Goal: Task Accomplishment & Management: Complete application form

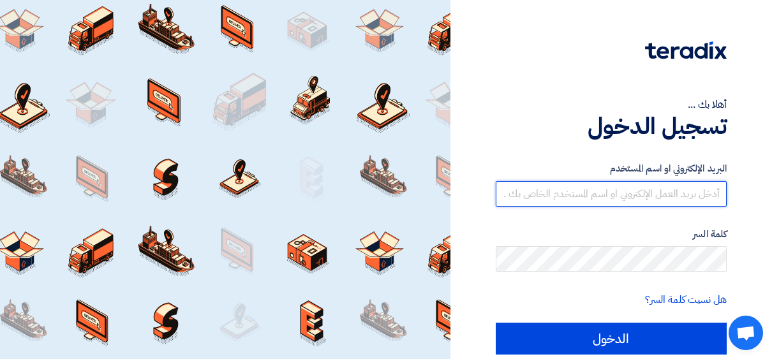
type input "[EMAIL_ADDRESS][DOMAIN_NAME]"
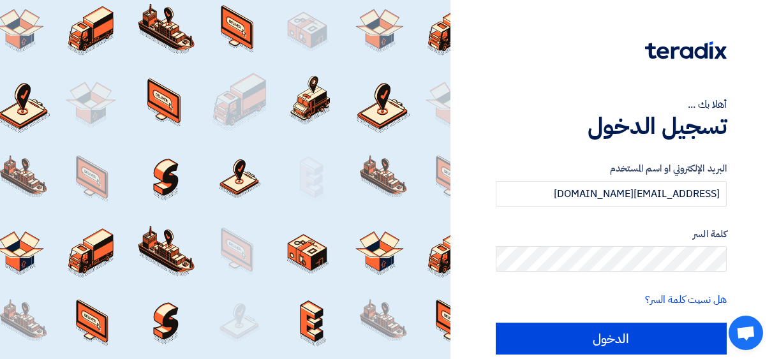
click at [681, 52] on img at bounding box center [686, 50] width 82 height 18
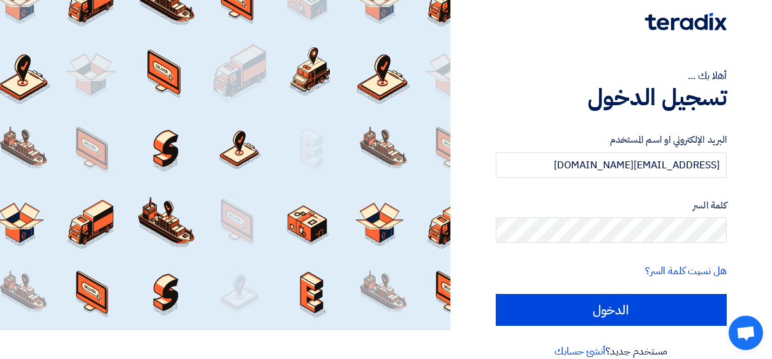
scroll to position [48, 0]
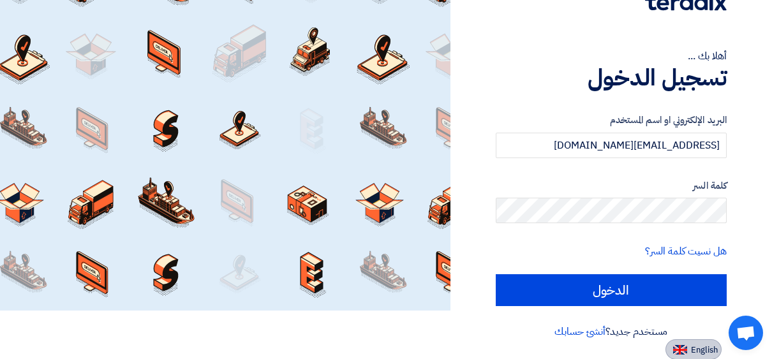
click at [696, 352] on span "English" at bounding box center [704, 350] width 27 height 9
type input "Sign in"
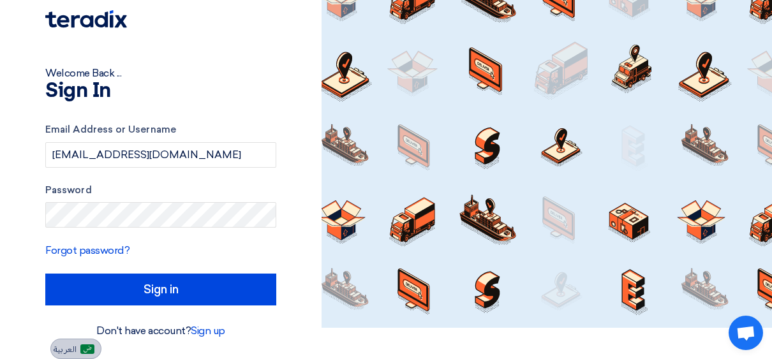
scroll to position [31, 0]
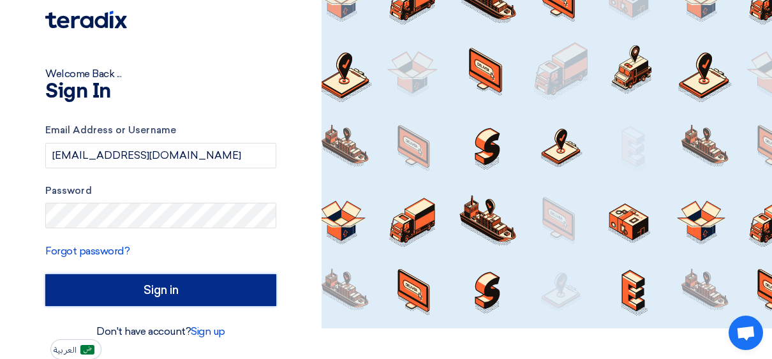
click at [192, 288] on input "Sign in" at bounding box center [160, 290] width 231 height 32
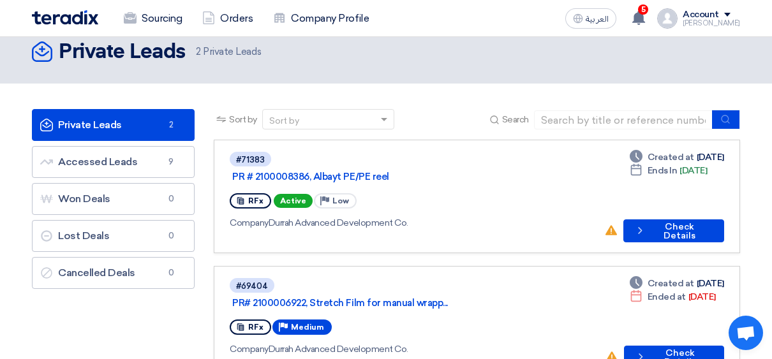
scroll to position [26, 0]
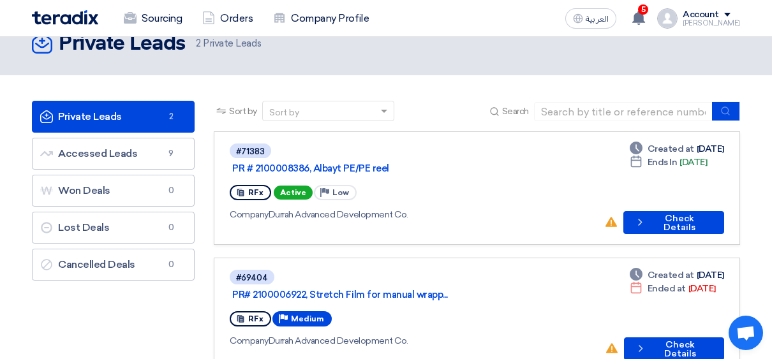
click at [289, 186] on span "Active" at bounding box center [293, 193] width 39 height 14
click at [283, 186] on span "Active" at bounding box center [293, 193] width 39 height 14
click at [246, 185] on div "RFx" at bounding box center [250, 192] width 41 height 15
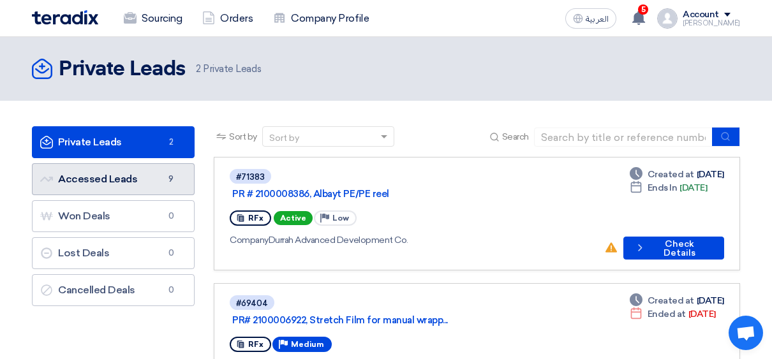
click at [117, 184] on link "Accessed Leads Accessed Leads 9" at bounding box center [113, 179] width 163 height 32
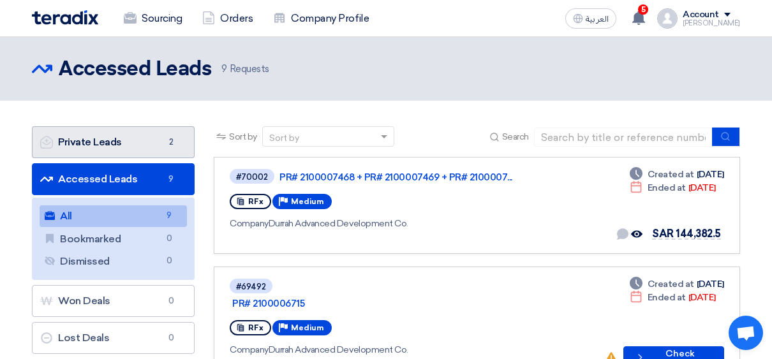
click at [155, 140] on link "Private Leads Private Leads 2" at bounding box center [113, 142] width 163 height 32
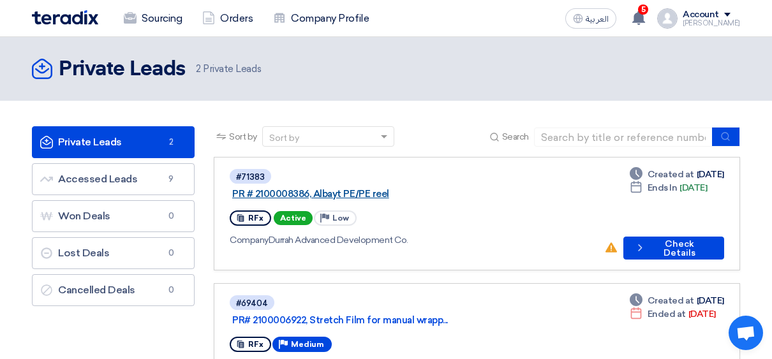
click at [325, 188] on link "PR # 2100008386, Albayt PE/PE reel" at bounding box center [391, 193] width 319 height 11
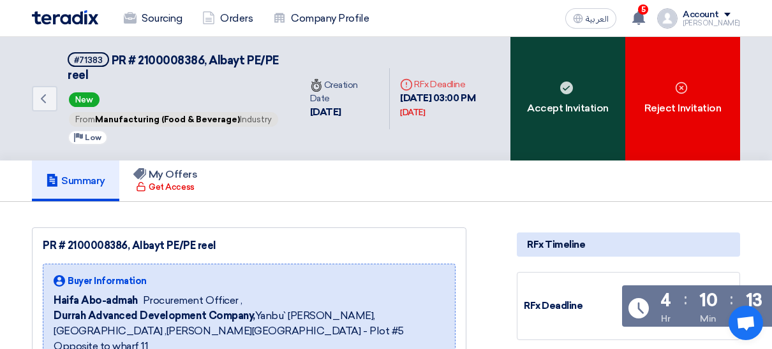
click at [569, 126] on div "Accept Invitation" at bounding box center [567, 99] width 115 height 124
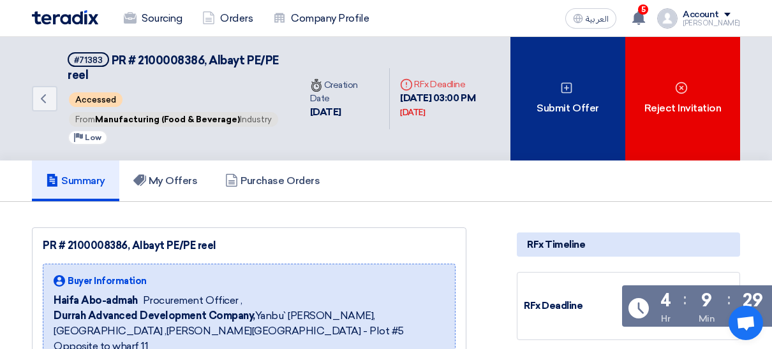
click at [555, 150] on div "Submit Offer" at bounding box center [567, 99] width 115 height 124
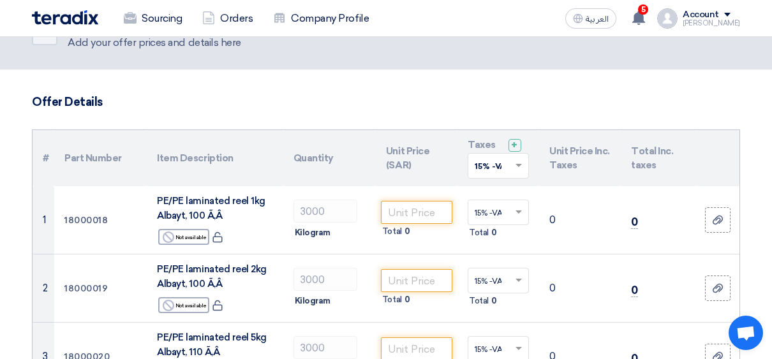
scroll to position [91, 0]
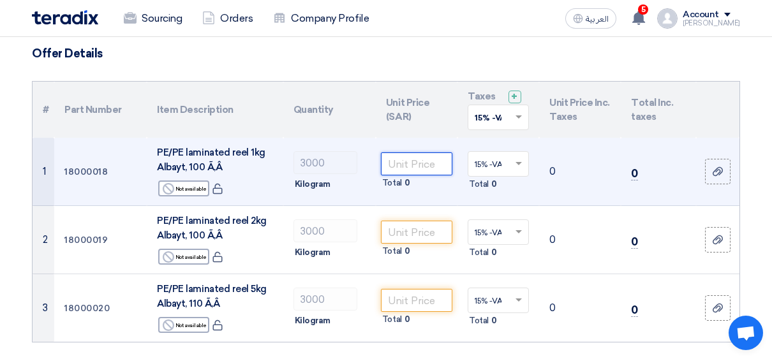
click at [414, 167] on input "number" at bounding box center [416, 163] width 71 height 23
type input "13.95"
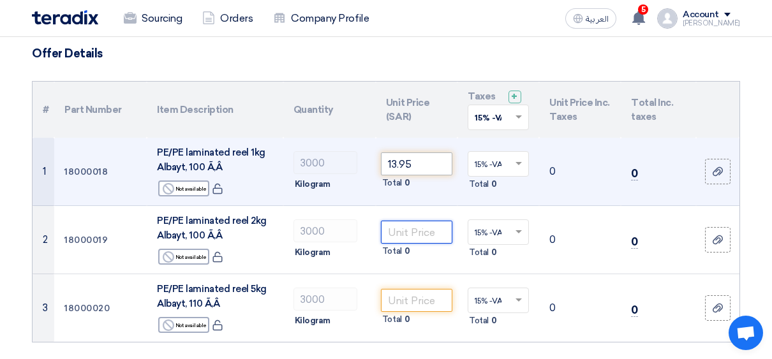
type input "13.95"
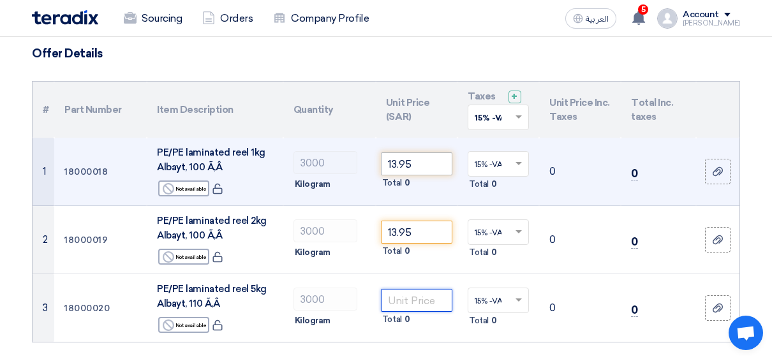
type input "13.95"
type input "additional SAR. 1200/ color cylinder engraving cost."
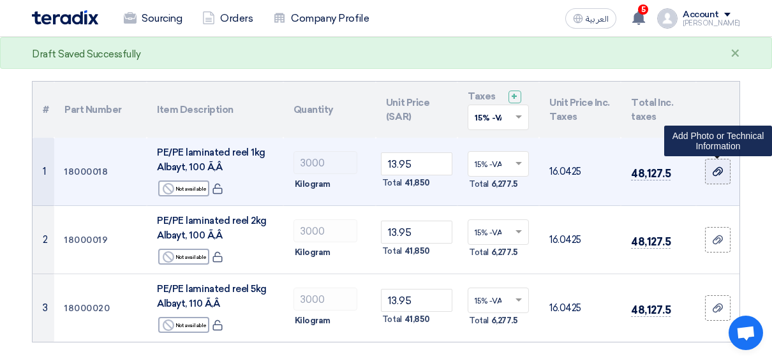
click at [721, 172] on use at bounding box center [717, 171] width 10 height 9
click at [0, 0] on input "file" at bounding box center [0, 0] width 0 height 0
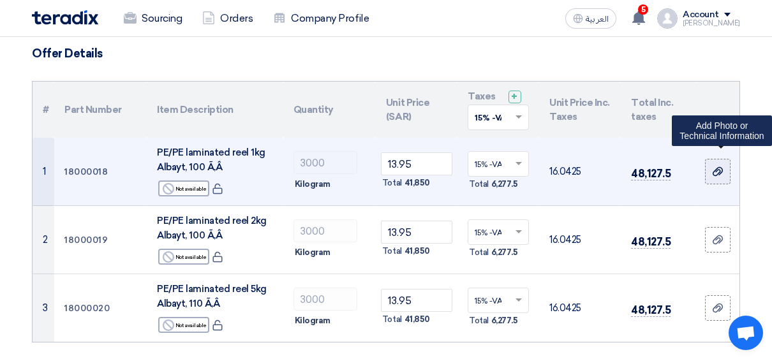
click at [717, 170] on use at bounding box center [717, 171] width 10 height 9
click at [0, 0] on input "file" at bounding box center [0, 0] width 0 height 0
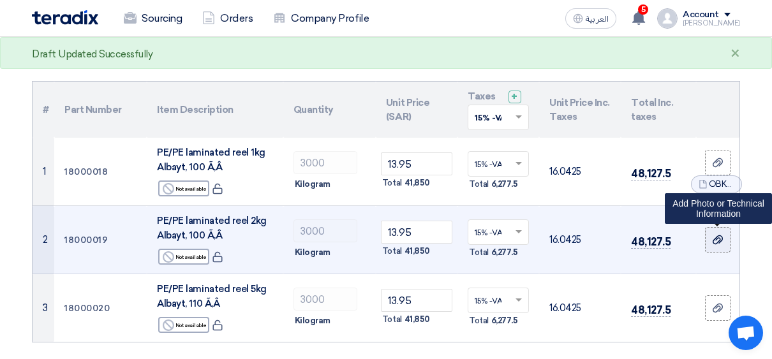
click at [714, 237] on icon at bounding box center [717, 240] width 10 height 10
click at [0, 0] on input "file" at bounding box center [0, 0] width 0 height 0
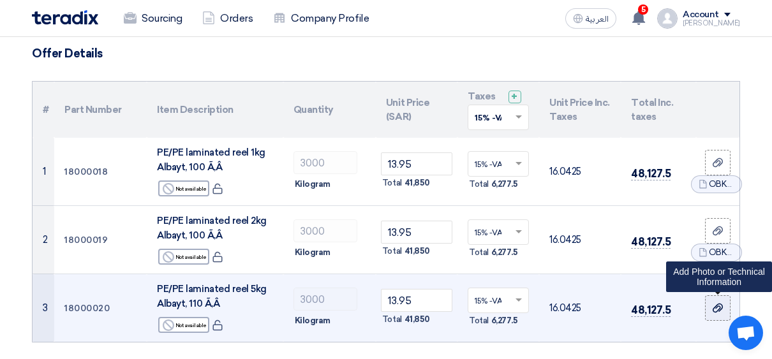
click at [712, 298] on label at bounding box center [718, 308] width 26 height 26
click at [0, 0] on input "file" at bounding box center [0, 0] width 0 height 0
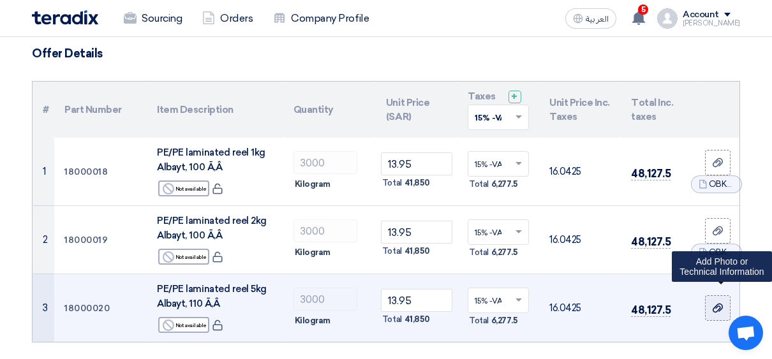
click at [713, 303] on icon at bounding box center [717, 308] width 10 height 10
click at [0, 0] on input "file" at bounding box center [0, 0] width 0 height 0
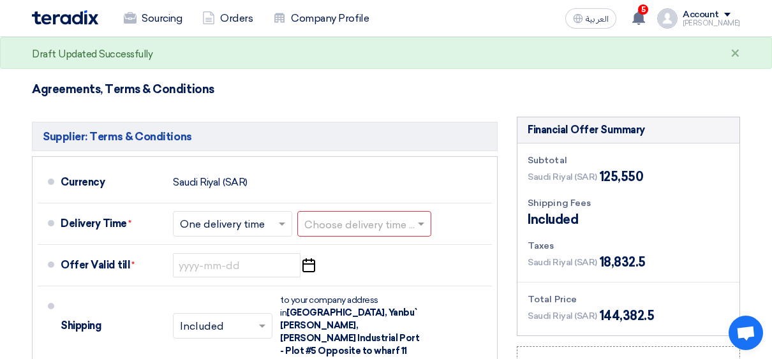
scroll to position [380, 0]
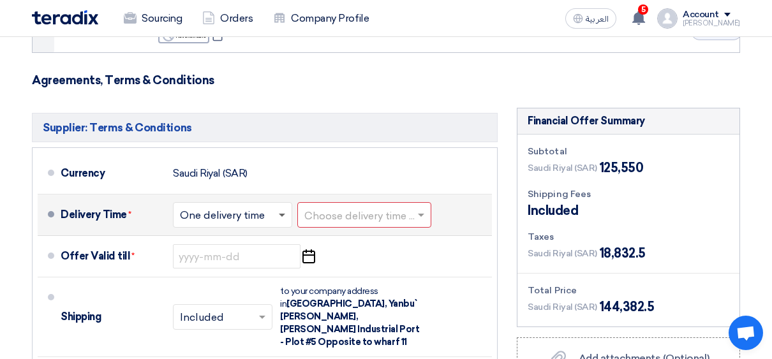
click at [284, 214] on span at bounding box center [282, 216] width 6 height 4
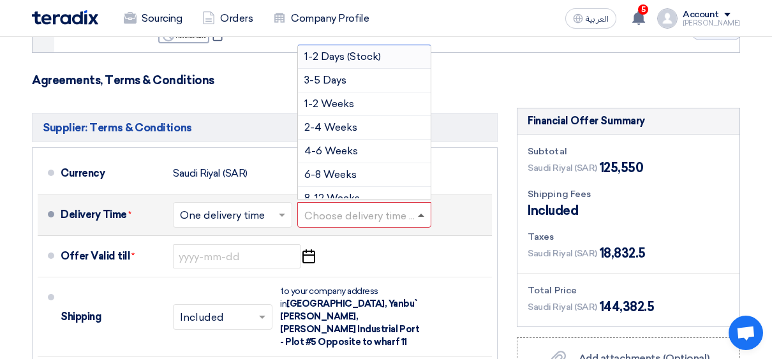
click at [424, 214] on span at bounding box center [421, 215] width 6 height 3
click at [334, 149] on span "4-6 Weeks" at bounding box center [331, 151] width 54 height 12
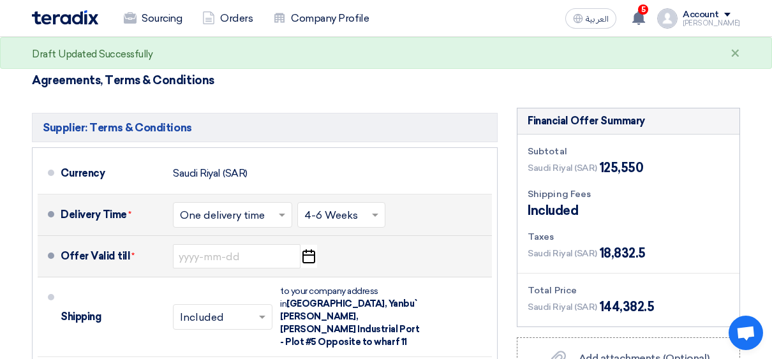
click at [311, 259] on icon "Pick a date" at bounding box center [308, 256] width 17 height 23
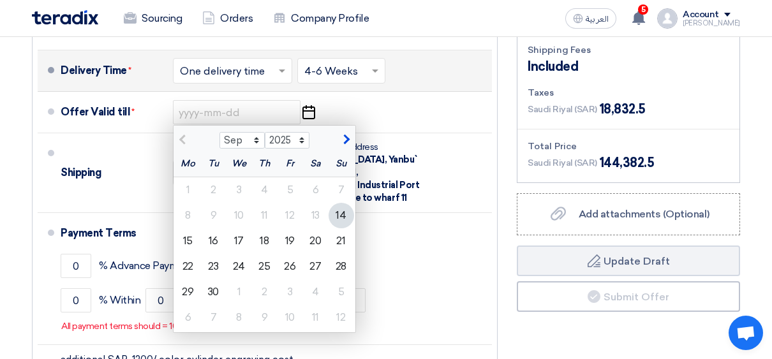
scroll to position [533, 0]
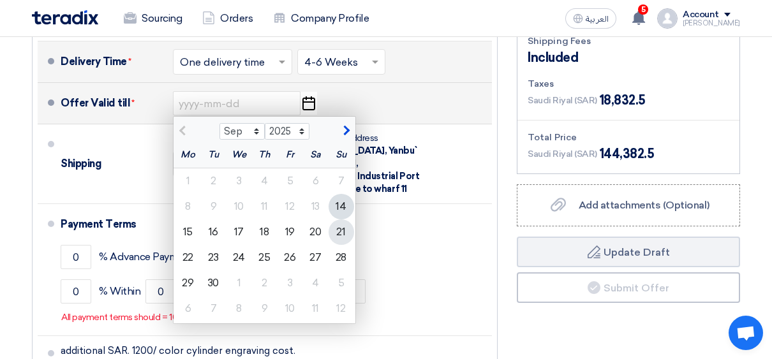
click at [343, 233] on div "21" at bounding box center [341, 232] width 26 height 26
type input "[DATE]"
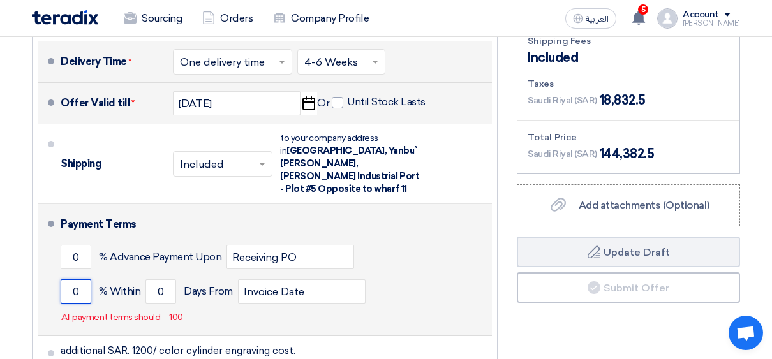
click at [78, 279] on input "0" at bounding box center [76, 291] width 31 height 24
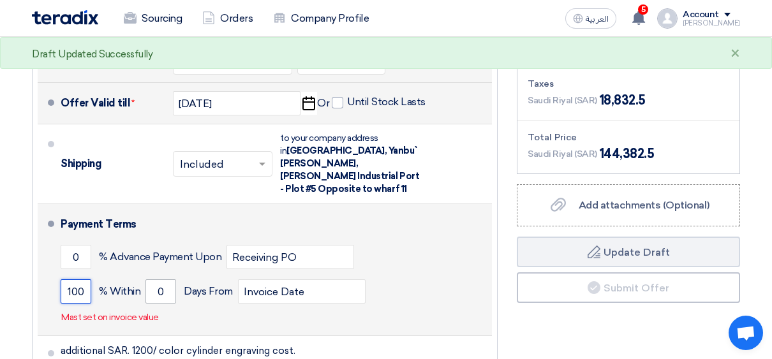
type input "100"
click at [162, 279] on input "0" at bounding box center [160, 291] width 31 height 24
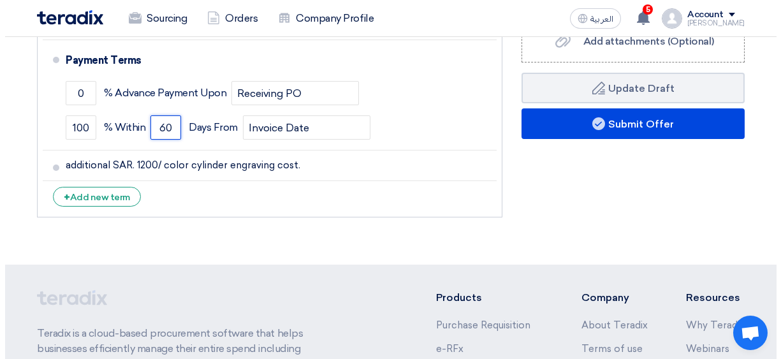
scroll to position [691, 0]
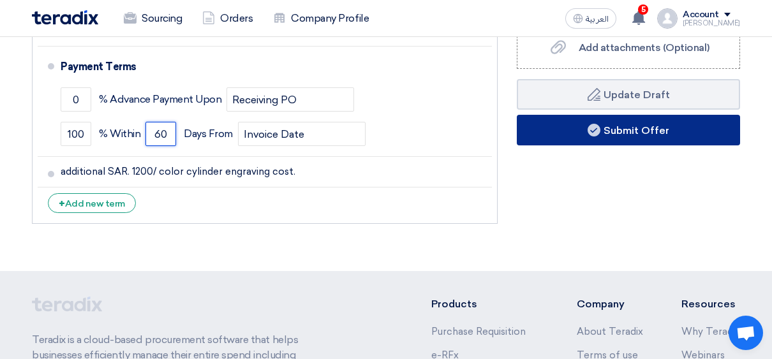
type input "60"
click at [636, 131] on button "Submit Offer" at bounding box center [628, 130] width 223 height 31
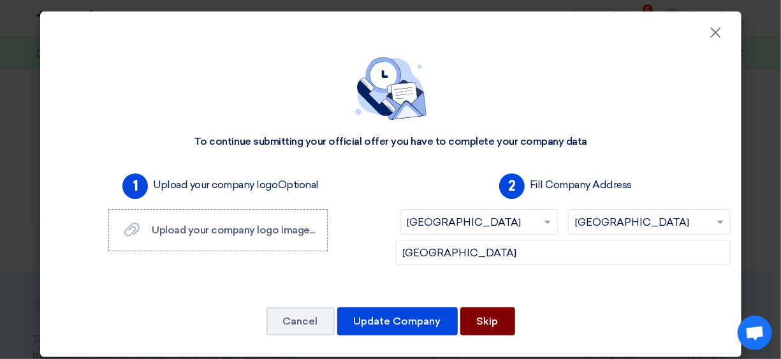
click at [476, 332] on button "Skip" at bounding box center [487, 321] width 55 height 28
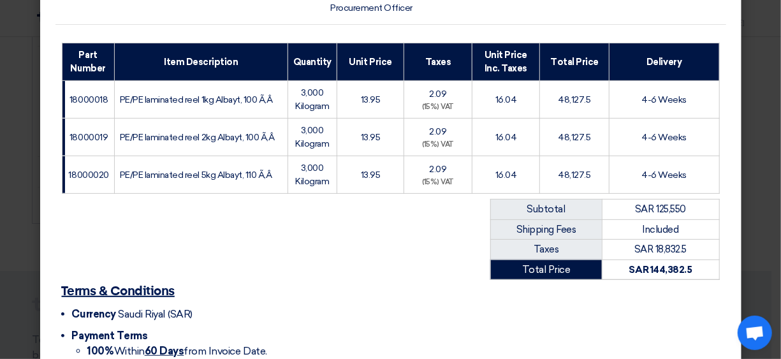
scroll to position [302, 0]
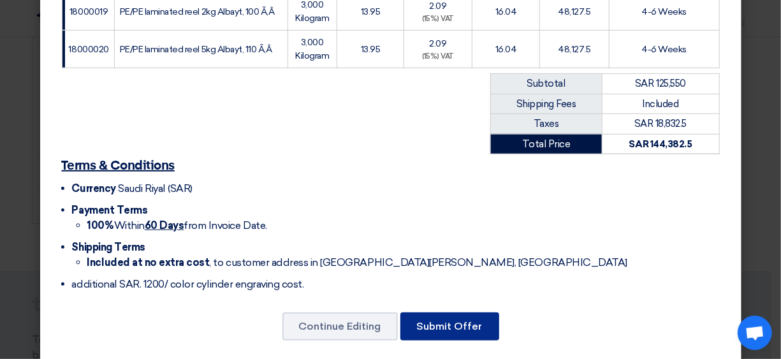
click at [460, 312] on button "Submit Offer" at bounding box center [449, 326] width 99 height 28
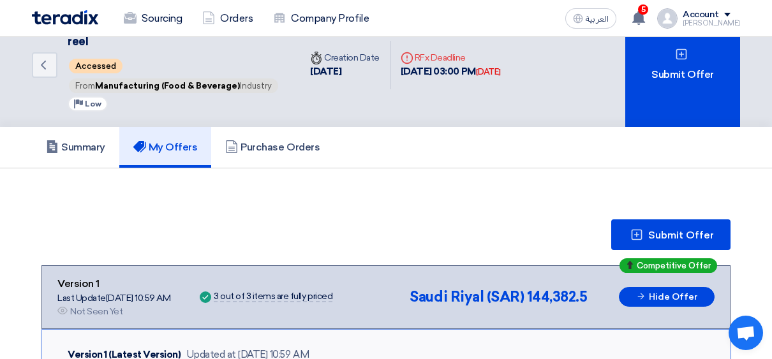
scroll to position [26, 0]
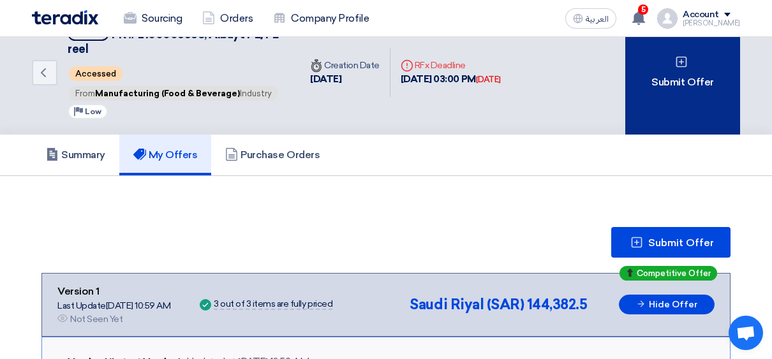
click at [685, 99] on div "Submit Offer" at bounding box center [682, 73] width 115 height 124
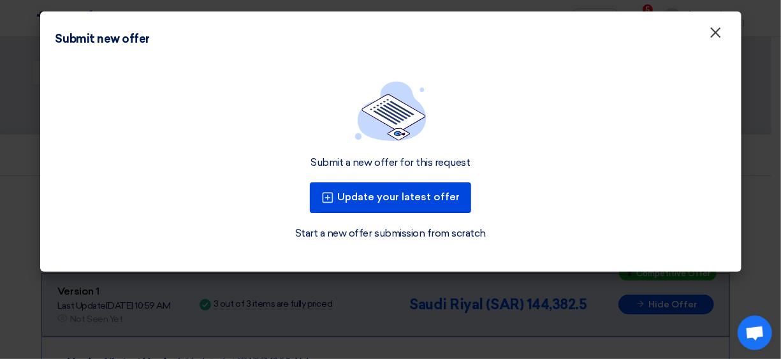
click at [718, 35] on span "×" at bounding box center [716, 36] width 13 height 26
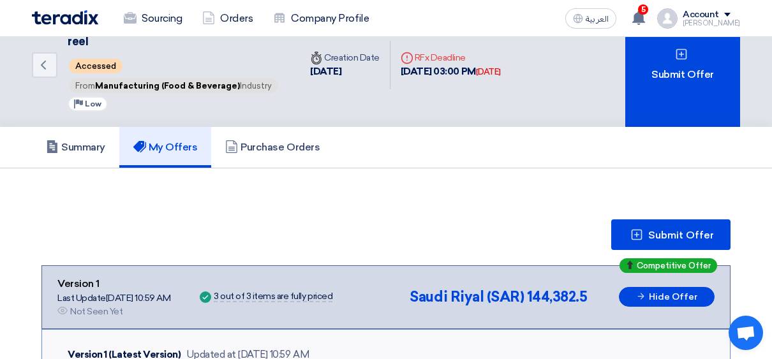
scroll to position [0, 0]
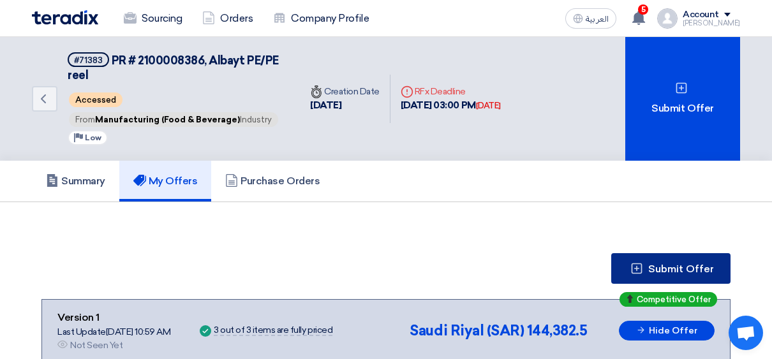
click at [694, 267] on span "Submit Offer" at bounding box center [681, 269] width 66 height 10
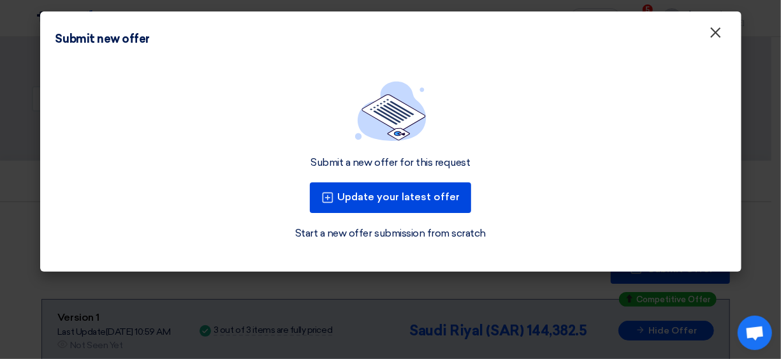
click at [716, 32] on span "×" at bounding box center [716, 36] width 13 height 26
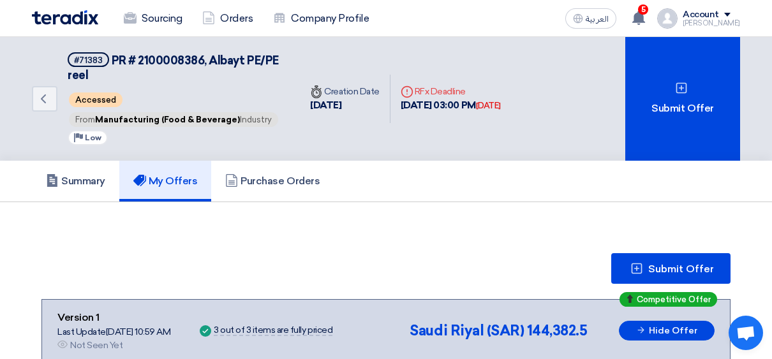
click at [710, 18] on div "Account" at bounding box center [710, 15] width 57 height 11
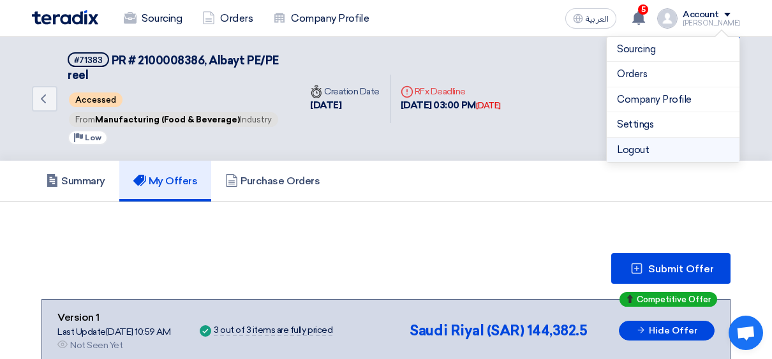
click at [646, 147] on li "Logout" at bounding box center [672, 150] width 133 height 25
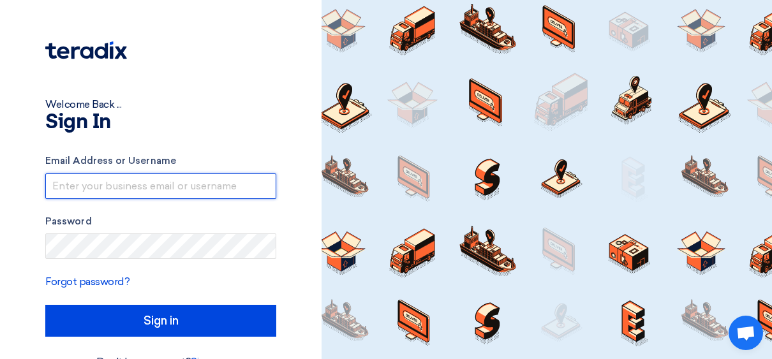
type input "[EMAIL_ADDRESS][DOMAIN_NAME]"
